Goal: Transaction & Acquisition: Subscribe to service/newsletter

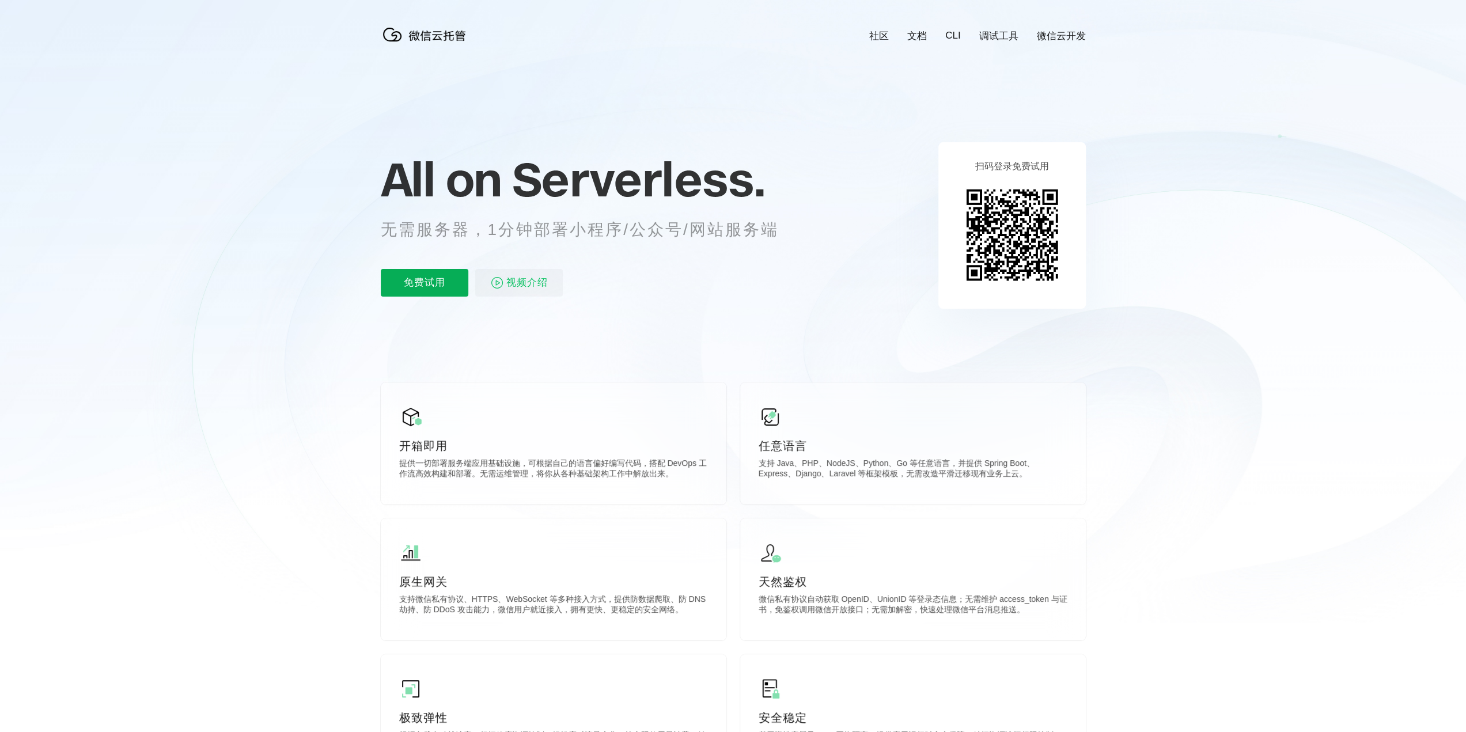
scroll to position [0, 2049]
click at [438, 277] on p "免费试用" at bounding box center [425, 283] width 88 height 28
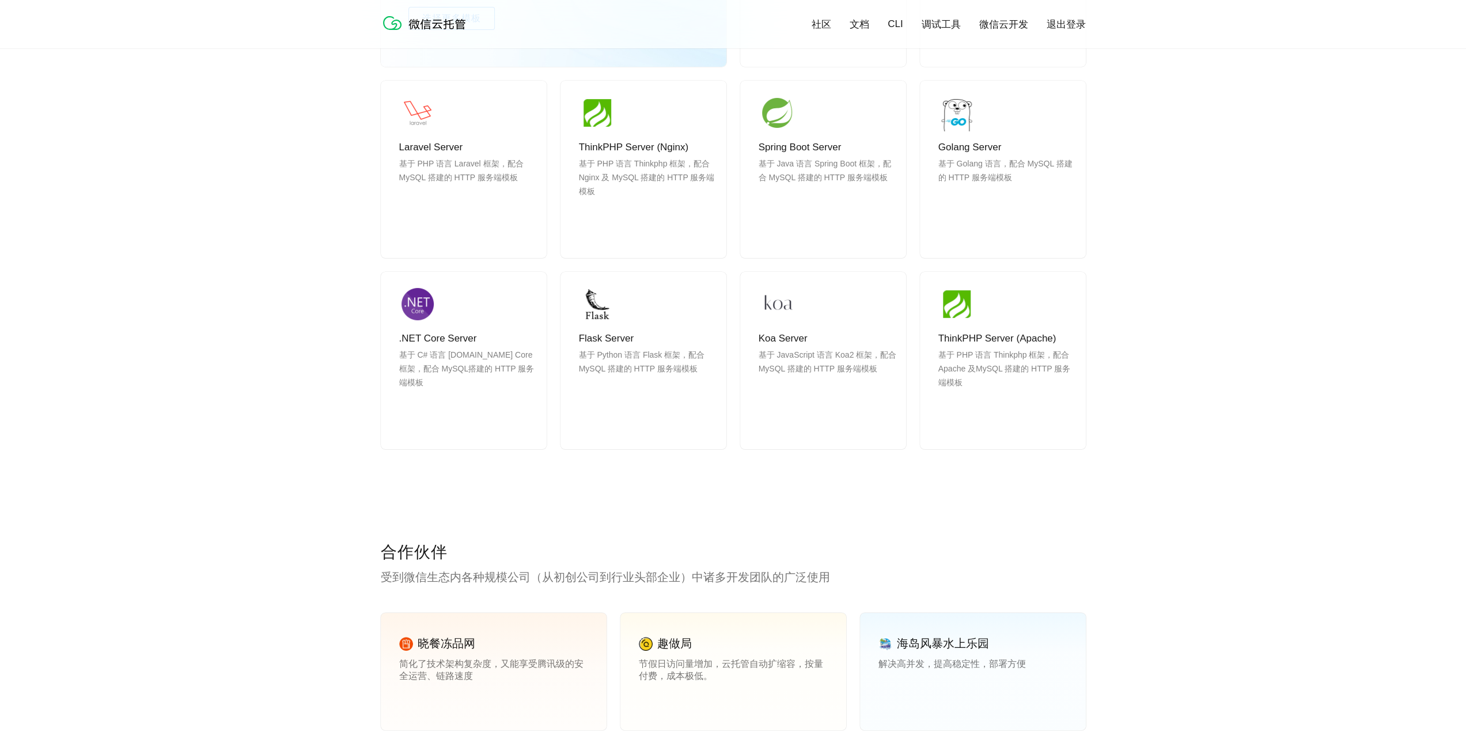
scroll to position [1037, 0]
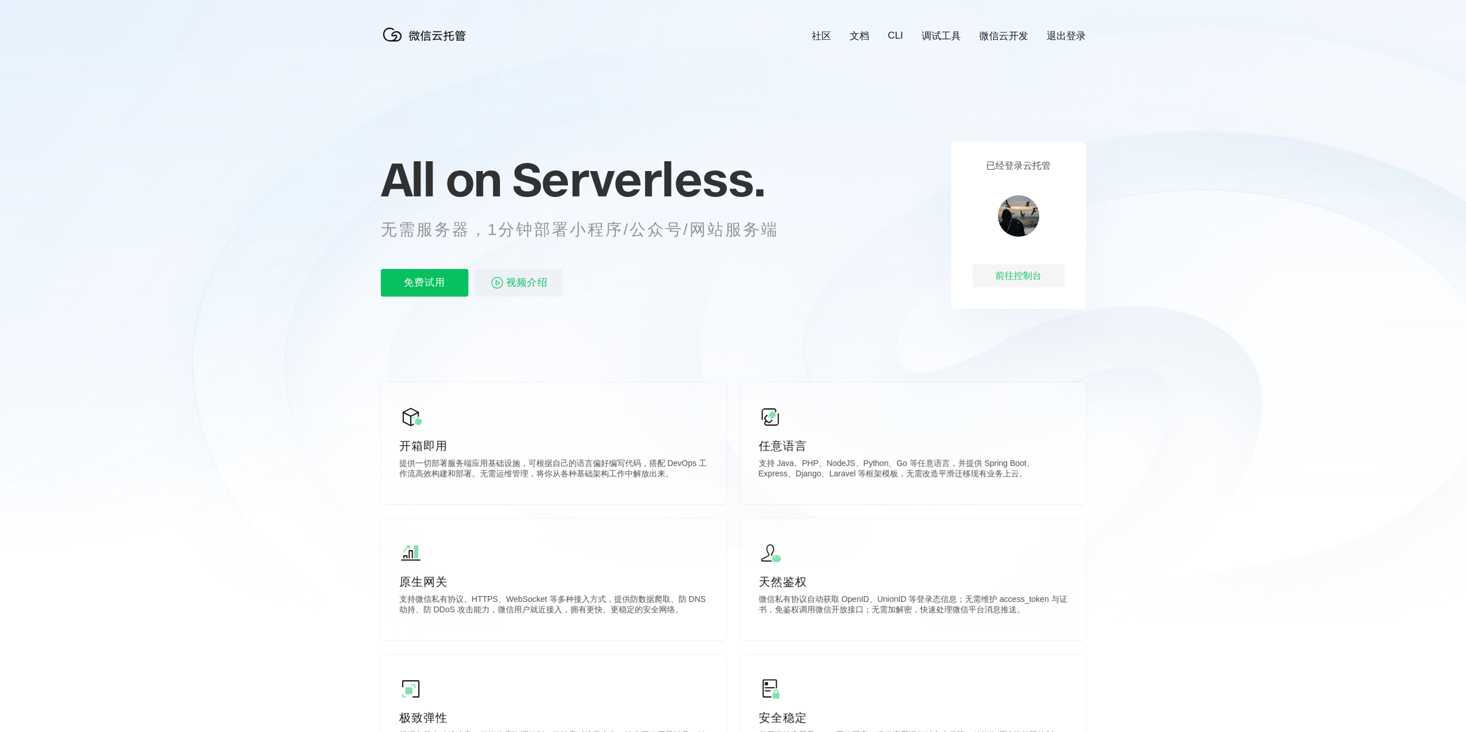
scroll to position [0, 2049]
click at [999, 37] on link "微信云开发" at bounding box center [1004, 35] width 49 height 13
click at [417, 294] on p "免费试用" at bounding box center [425, 283] width 88 height 28
